Goal: Task Accomplishment & Management: Use online tool/utility

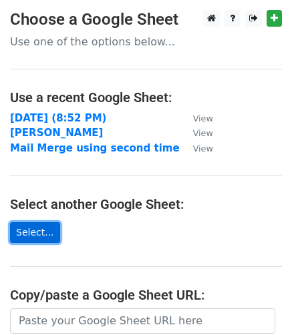
click at [31, 238] on link "Select..." at bounding box center [35, 232] width 50 height 21
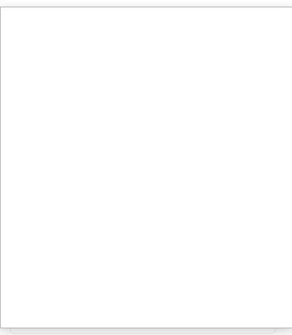
scroll to position [3, 0]
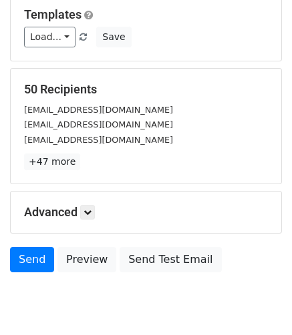
scroll to position [180, 0]
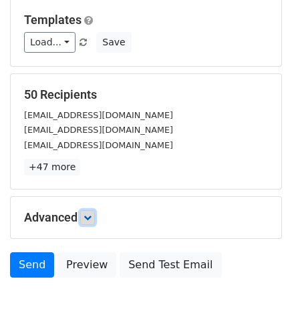
click at [90, 217] on icon at bounding box center [87, 218] width 8 height 8
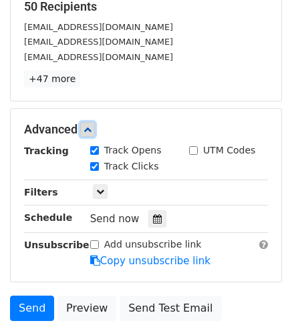
scroll to position [271, 0]
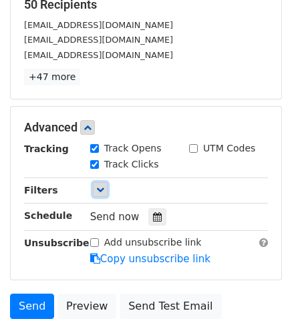
click at [103, 193] on icon at bounding box center [100, 190] width 8 height 8
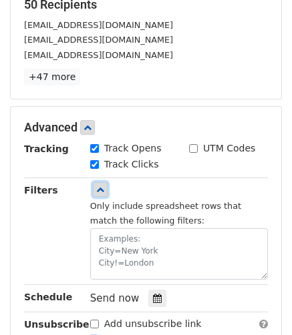
click at [103, 193] on icon at bounding box center [100, 190] width 8 height 8
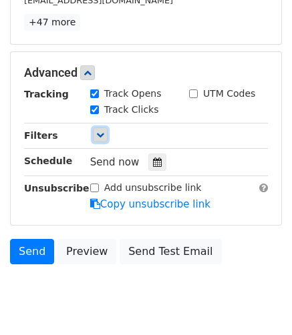
scroll to position [326, 0]
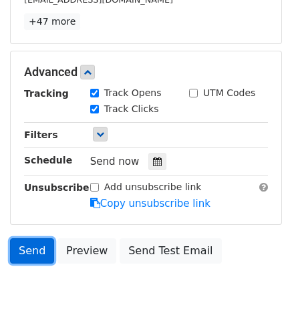
click at [28, 254] on link "Send" at bounding box center [32, 250] width 44 height 25
click at [36, 248] on link "Send" at bounding box center [32, 250] width 44 height 25
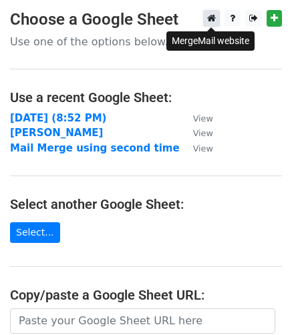
click at [211, 19] on icon at bounding box center [211, 17] width 9 height 9
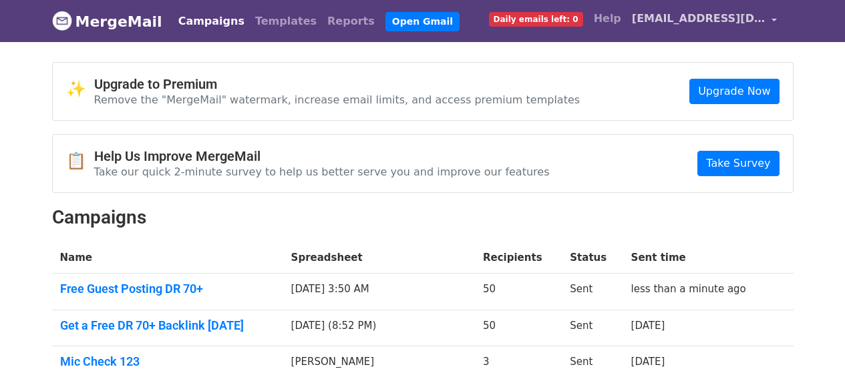
click at [705, 14] on span "jamessmith6jan@gmail.com" at bounding box center [699, 19] width 134 height 16
